Goal: Share content

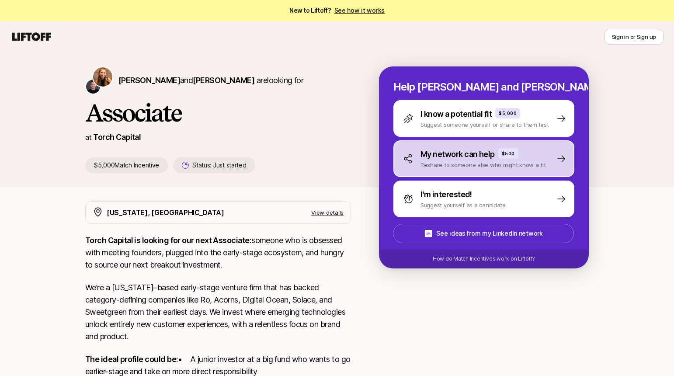
click at [458, 162] on p "Reshare to someone else who might know a fit" at bounding box center [482, 164] width 125 height 9
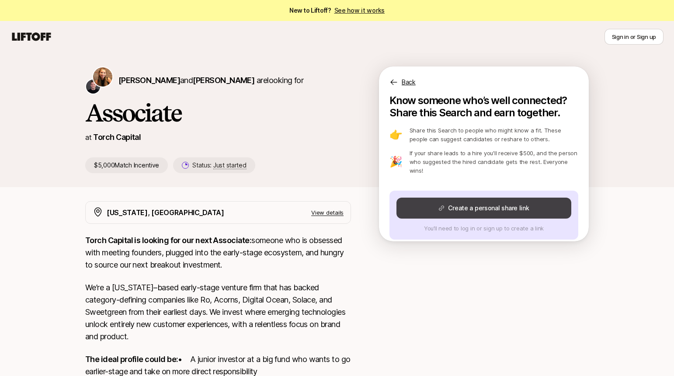
click at [467, 199] on button "Create a personal share link" at bounding box center [483, 207] width 175 height 21
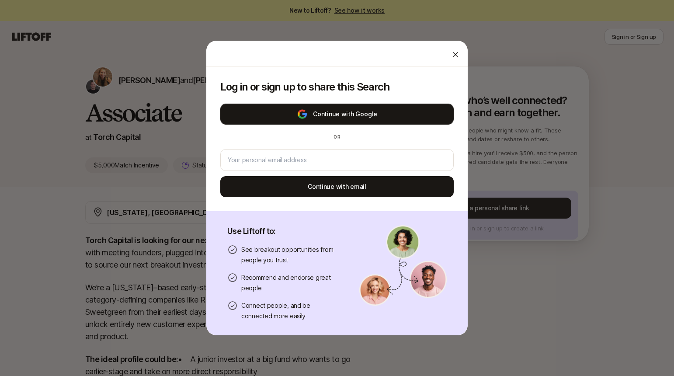
drag, startPoint x: 370, startPoint y: 109, endPoint x: 353, endPoint y: 114, distance: 17.6
click at [353, 114] on button "Continue with Google" at bounding box center [336, 114] width 233 height 21
click at [335, 114] on button "Continue with Google" at bounding box center [336, 114] width 233 height 21
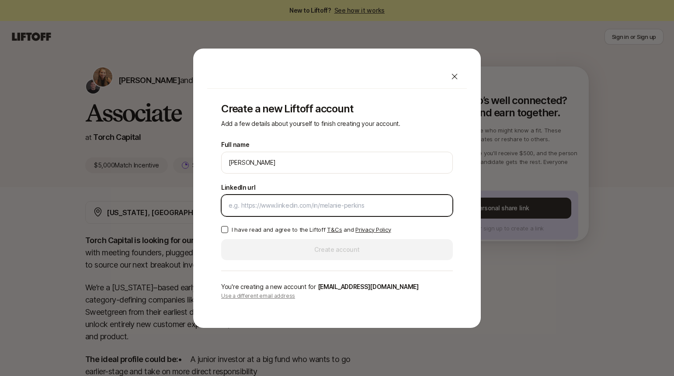
paste input "[URL][DOMAIN_NAME]"
type input "[URL][DOMAIN_NAME]"
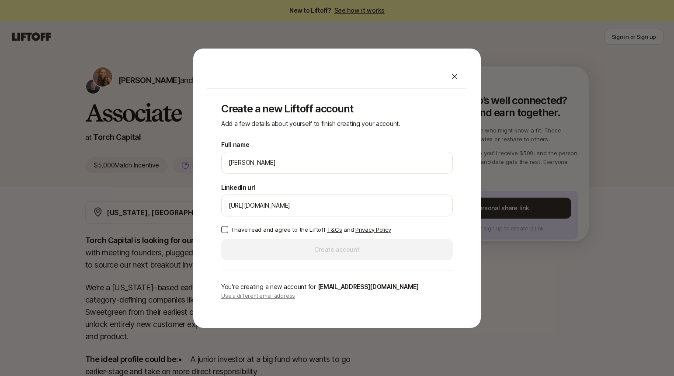
click at [225, 228] on button "I have read and agree to the Liftoff T&Cs and Privacy Policy" at bounding box center [224, 229] width 7 height 7
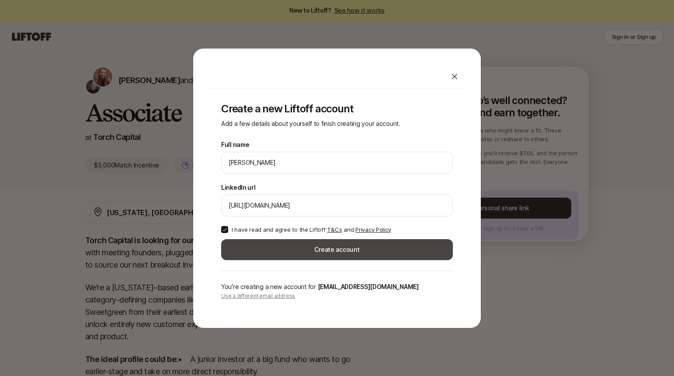
click at [304, 247] on button "Create account" at bounding box center [337, 249] width 232 height 21
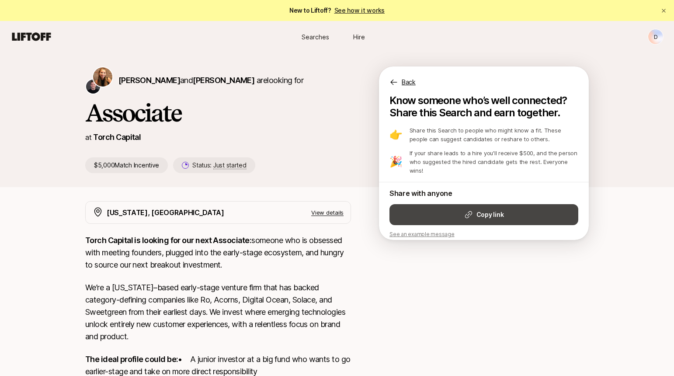
click at [471, 210] on icon at bounding box center [468, 214] width 9 height 9
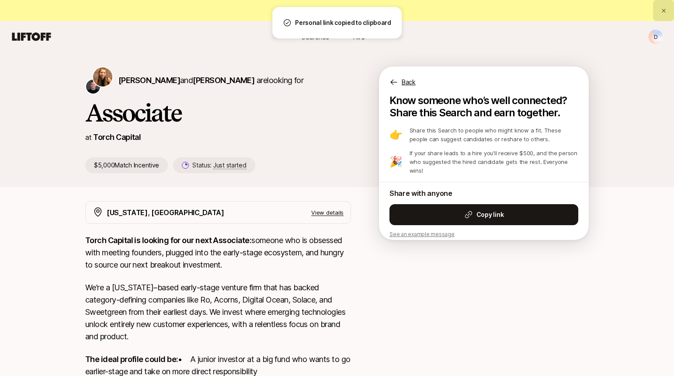
click at [663, 13] on icon at bounding box center [664, 11] width 6 height 6
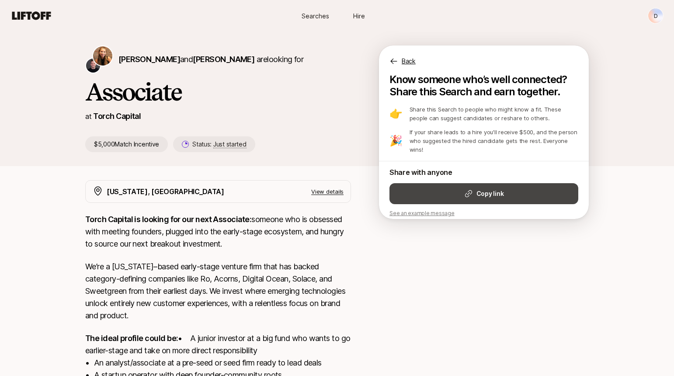
click at [489, 188] on strong "Copy link" at bounding box center [489, 193] width 27 height 10
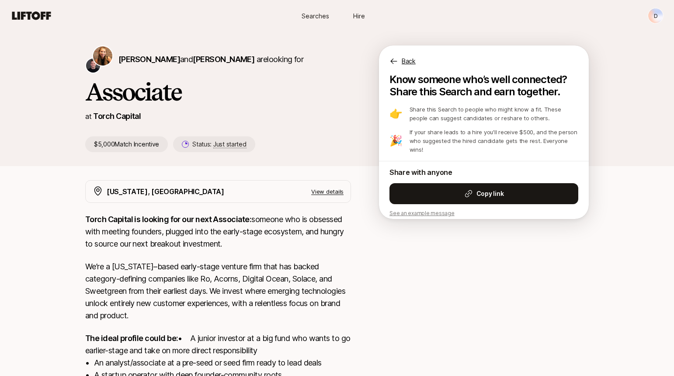
click at [108, 52] on img at bounding box center [102, 55] width 19 height 19
